Goal: Register for event/course

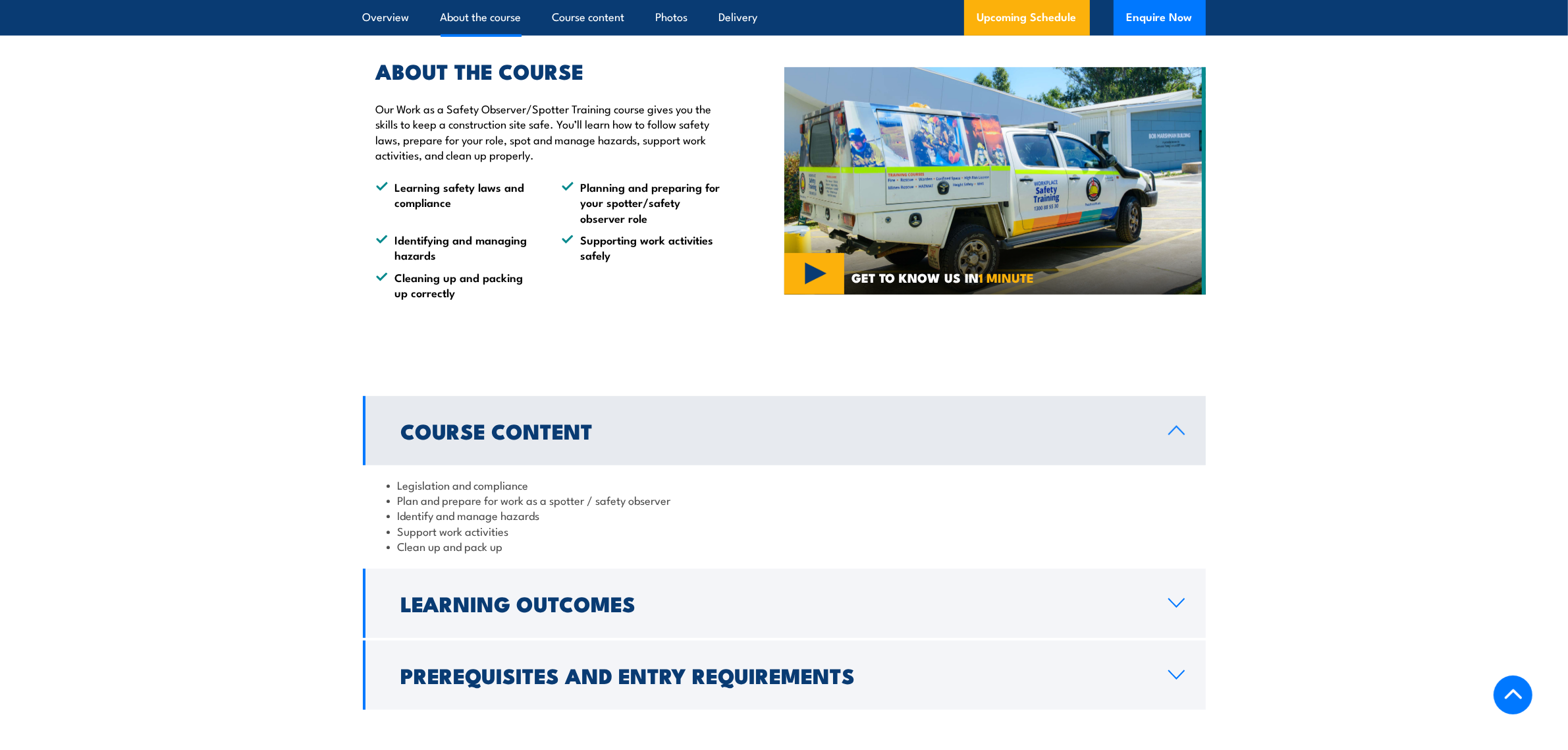
scroll to position [788, 0]
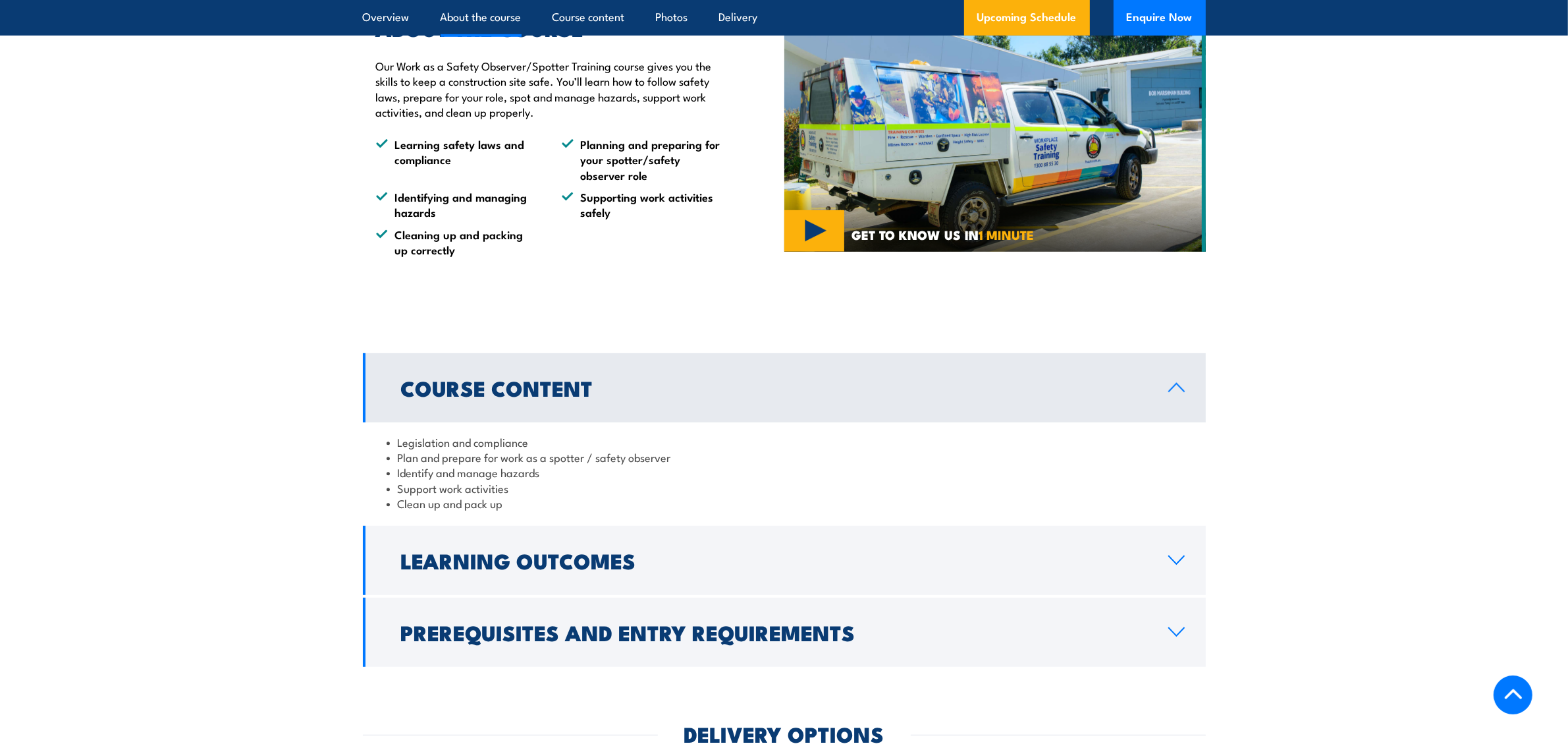
drag, startPoint x: 554, startPoint y: 566, endPoint x: 598, endPoint y: 564, distance: 44.0
click at [554, 566] on h2 "Learning Outcomes" at bounding box center [775, 560] width 747 height 18
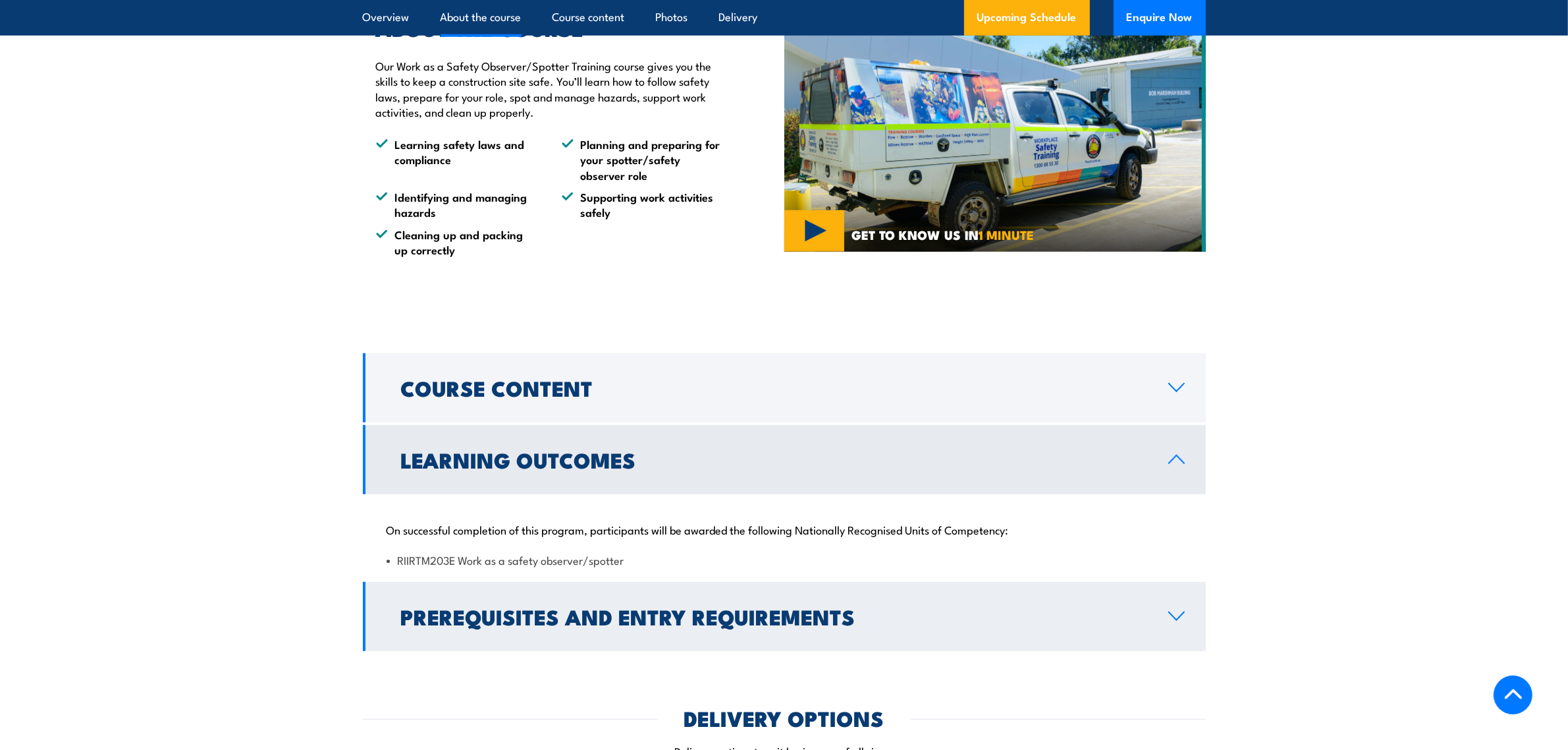
click at [606, 620] on h2 "Prerequisites and Entry Requirements" at bounding box center [775, 616] width 747 height 18
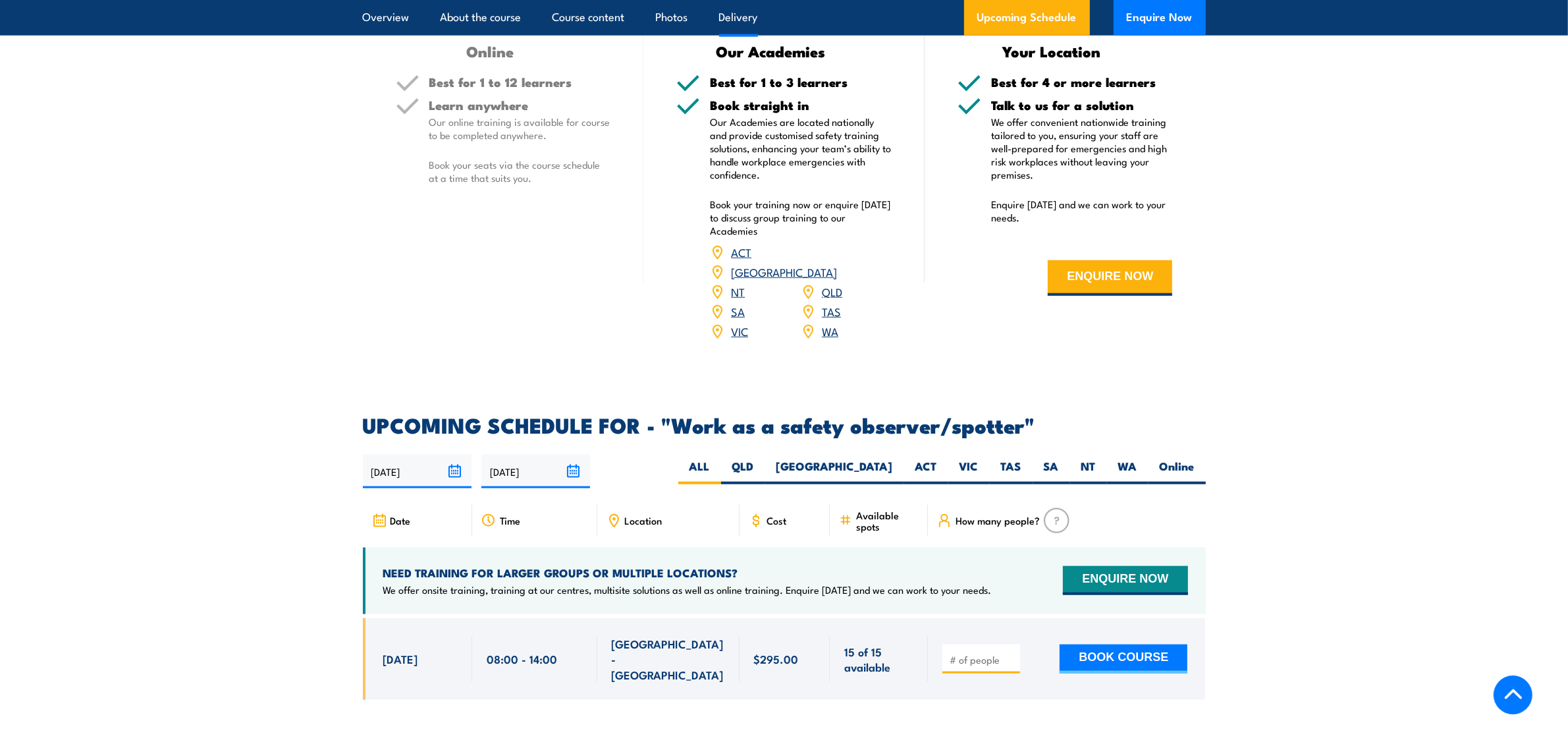
scroll to position [1712, 0]
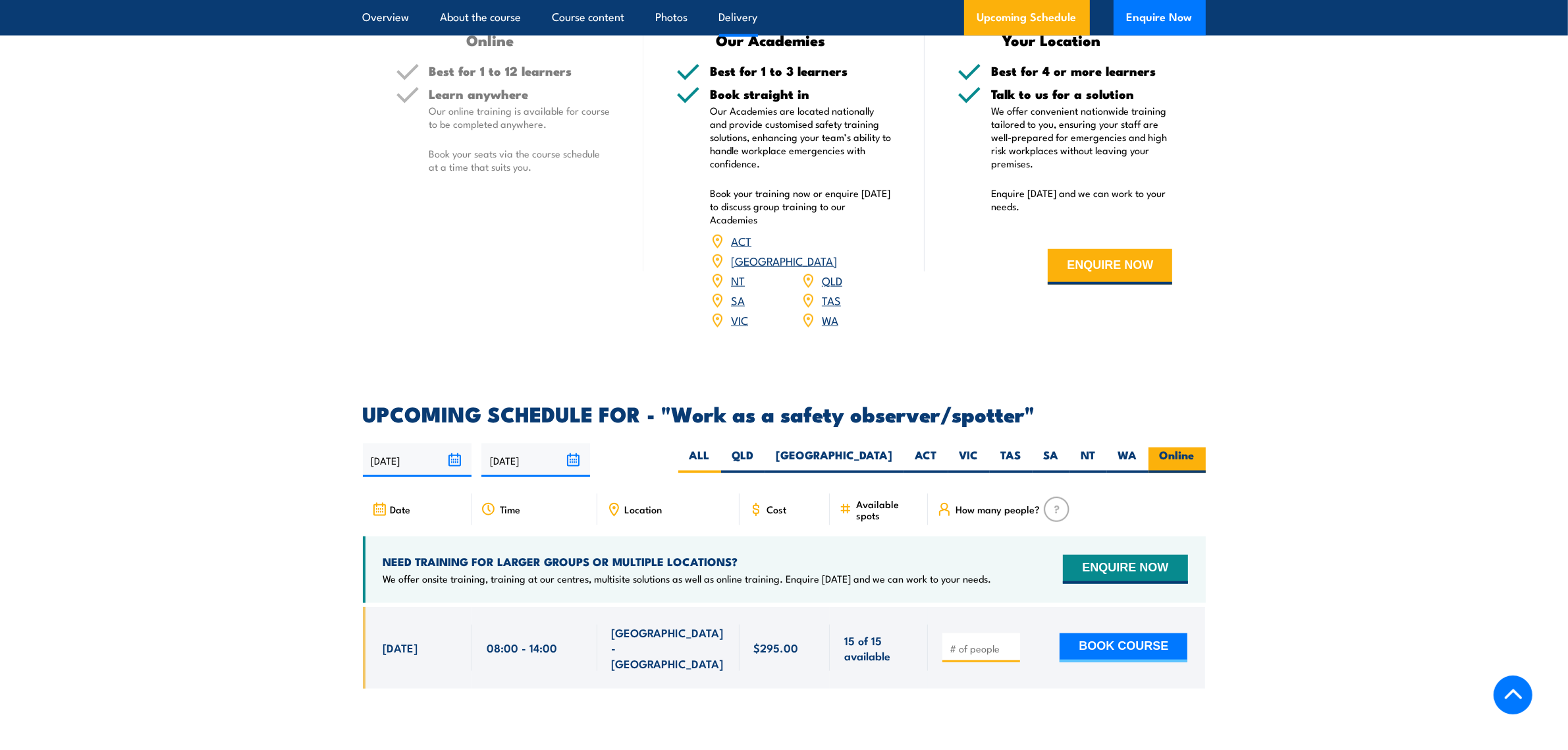
click at [1177, 447] on label "Online" at bounding box center [1176, 460] width 57 height 25
click at [1195, 447] on input "Online" at bounding box center [1199, 451] width 9 height 9
radio input "true"
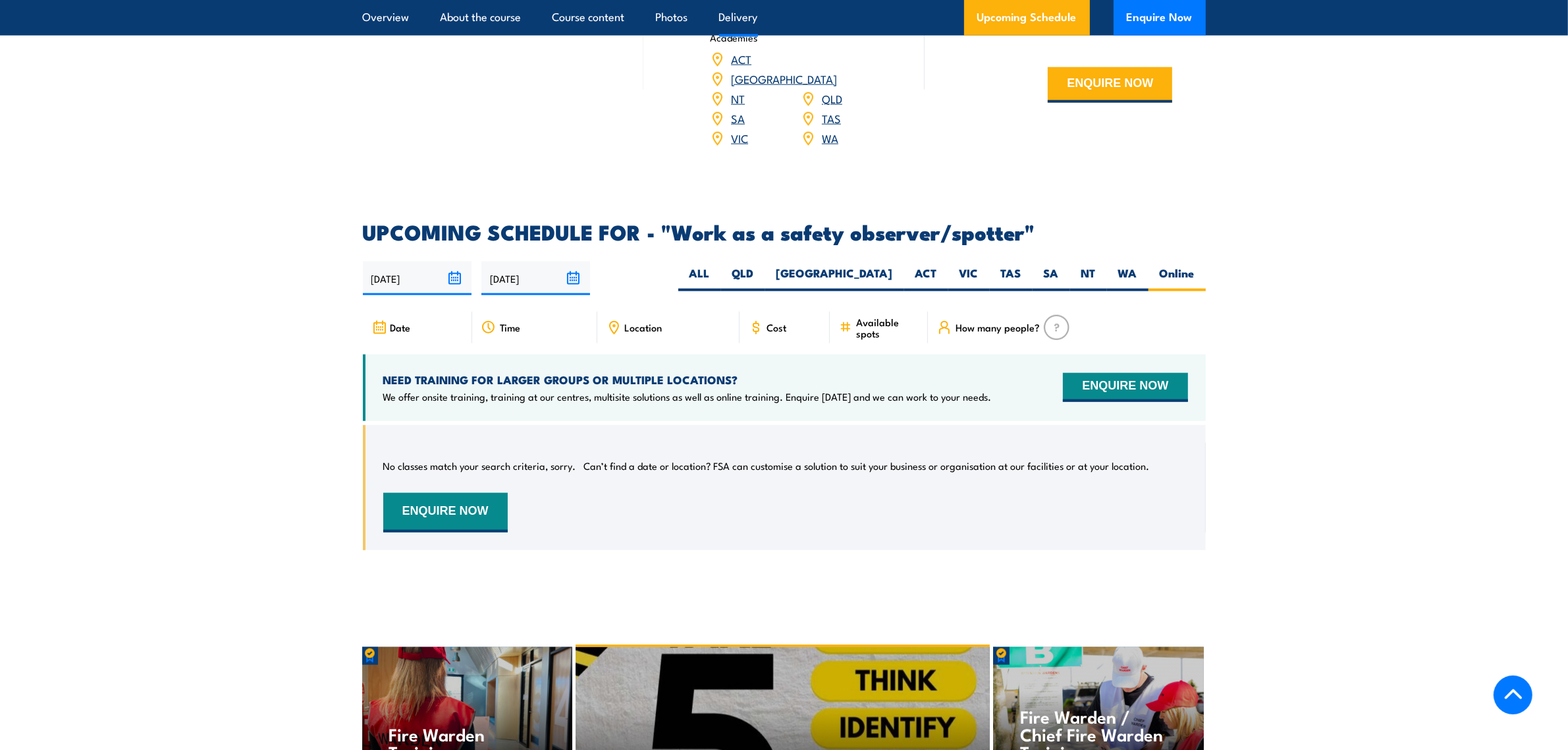
scroll to position [1790, 0]
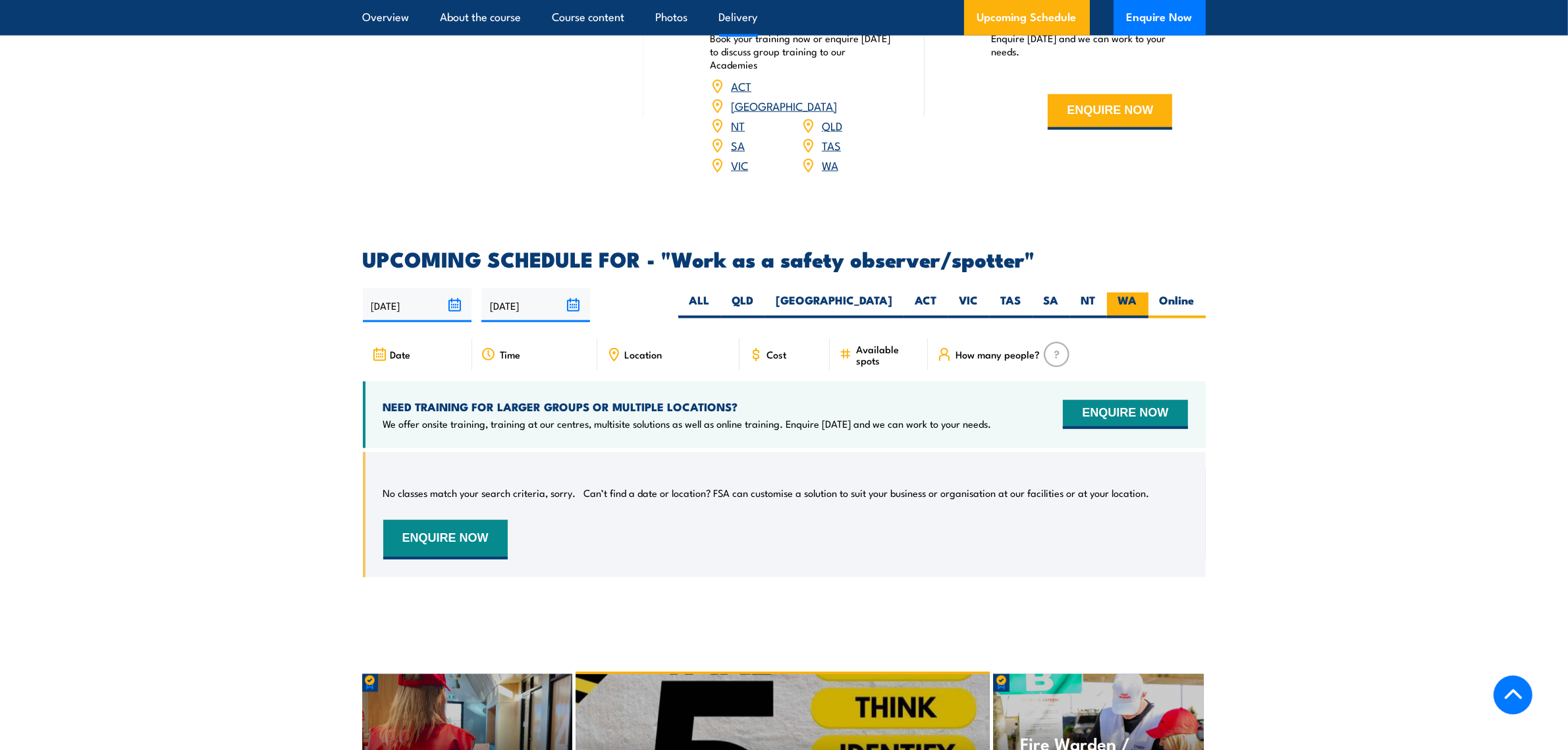
click at [1146, 293] on label "WA" at bounding box center [1128, 306] width 42 height 25
click at [1146, 293] on input "WA" at bounding box center [1141, 297] width 9 height 9
radio input "true"
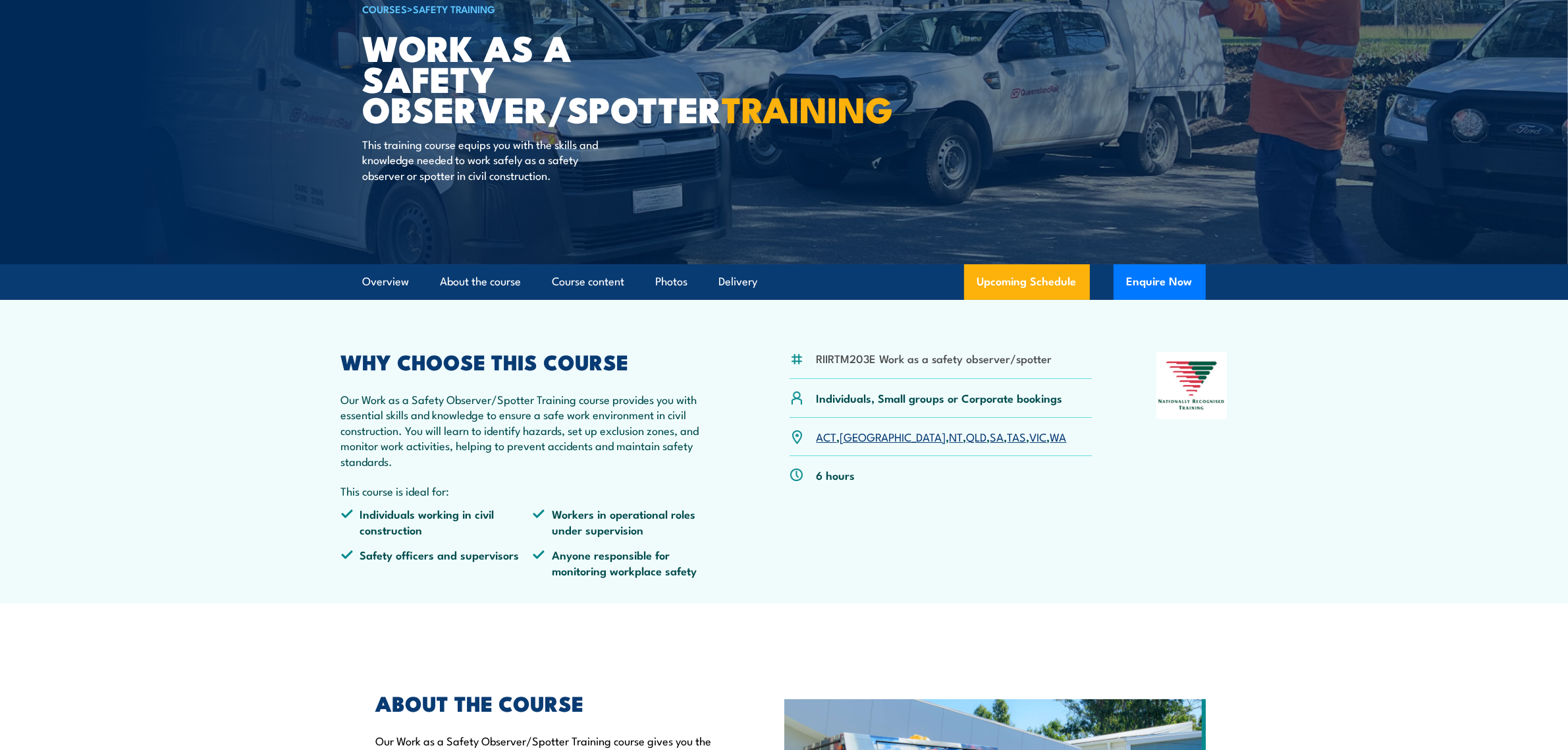
scroll to position [65, 0]
